Goal: Find specific page/section: Find specific page/section

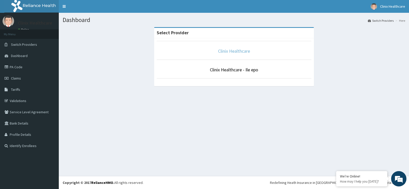
click at [227, 51] on link "Clinix Healthcare" at bounding box center [234, 51] width 32 height 6
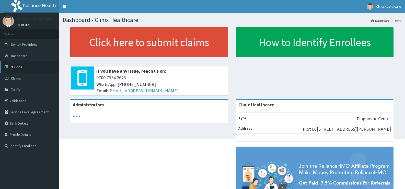
click at [18, 66] on link "PA Code" at bounding box center [29, 66] width 59 height 11
